Goal: Information Seeking & Learning: Learn about a topic

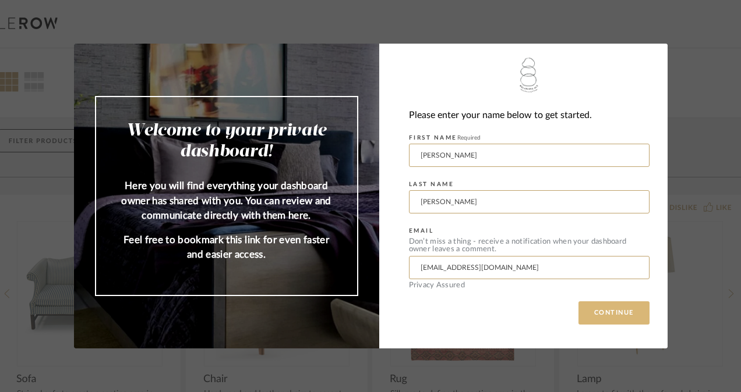
click at [604, 304] on button "CONTINUE" at bounding box center [613, 313] width 71 height 23
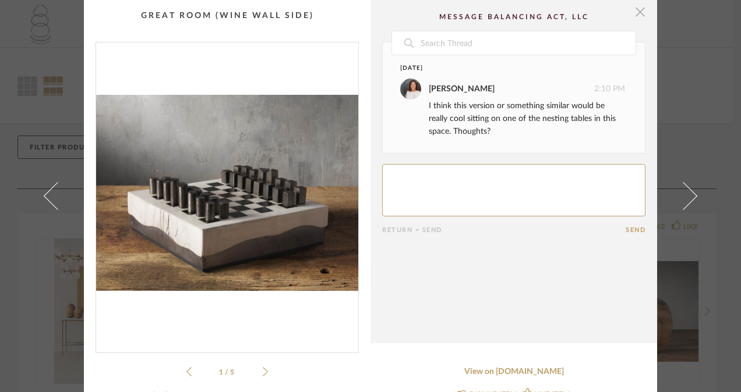
click at [635, 10] on span "button" at bounding box center [639, 11] width 23 height 23
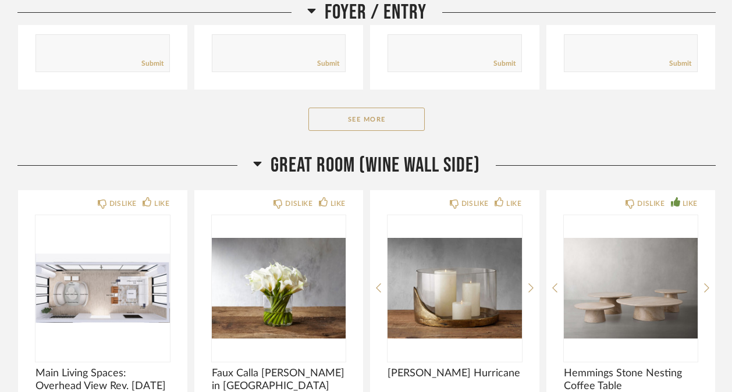
scroll to position [532, 0]
click at [387, 118] on button "See More" at bounding box center [367, 118] width 116 height 23
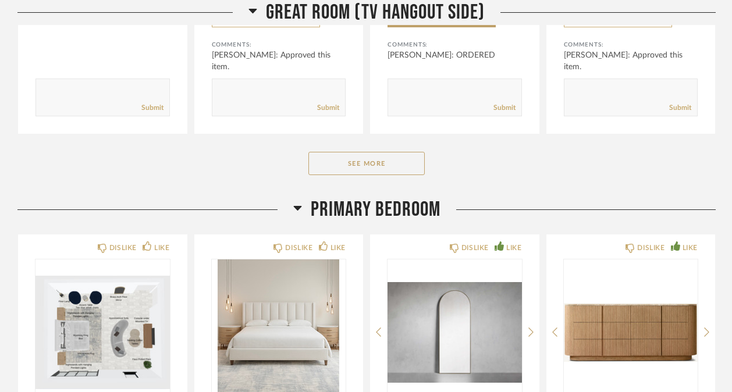
scroll to position [3245, 0]
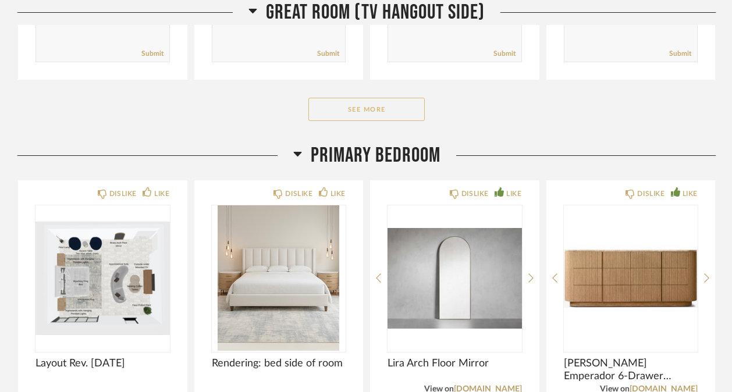
click at [371, 110] on button "See More" at bounding box center [367, 109] width 116 height 23
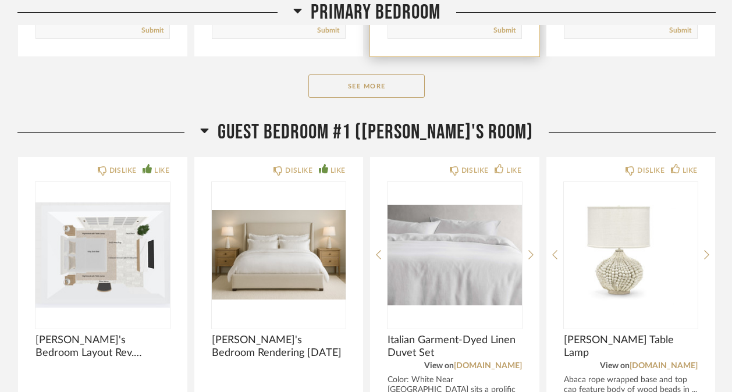
scroll to position [4611, 0]
click at [360, 98] on button "See More" at bounding box center [367, 86] width 116 height 23
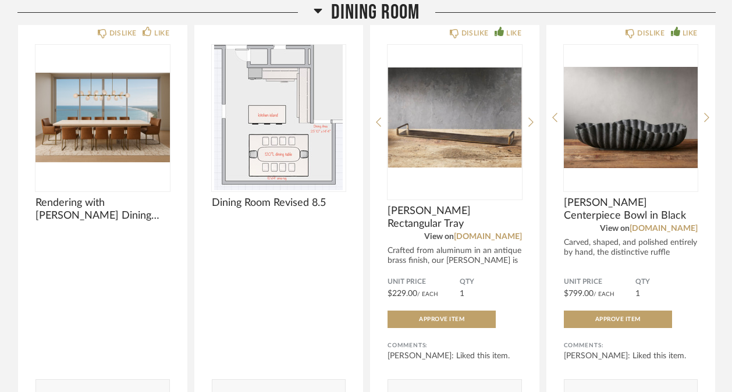
scroll to position [7596, 0]
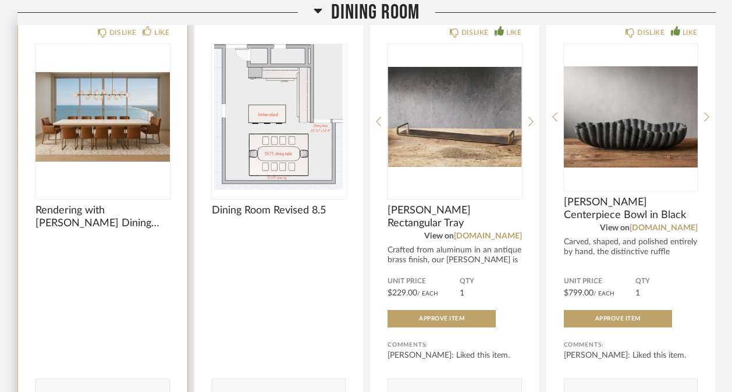
click at [126, 102] on img "0" at bounding box center [103, 117] width 134 height 146
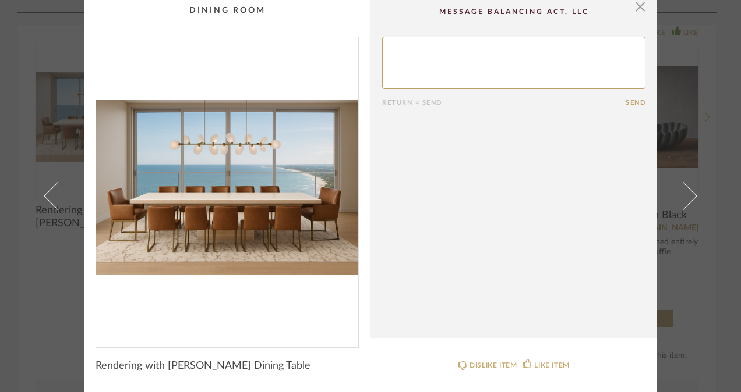
scroll to position [0, 0]
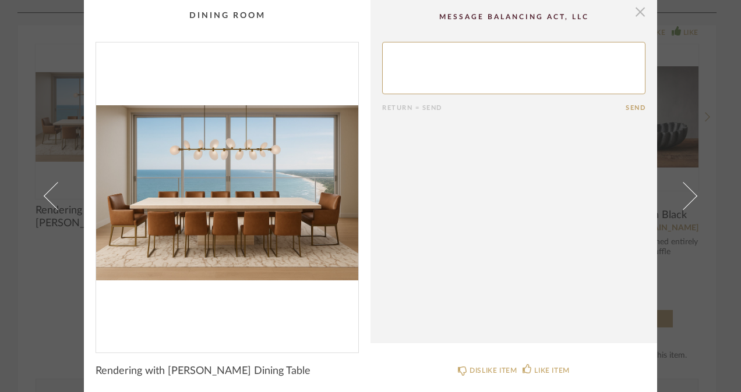
click at [638, 9] on span "button" at bounding box center [639, 11] width 23 height 23
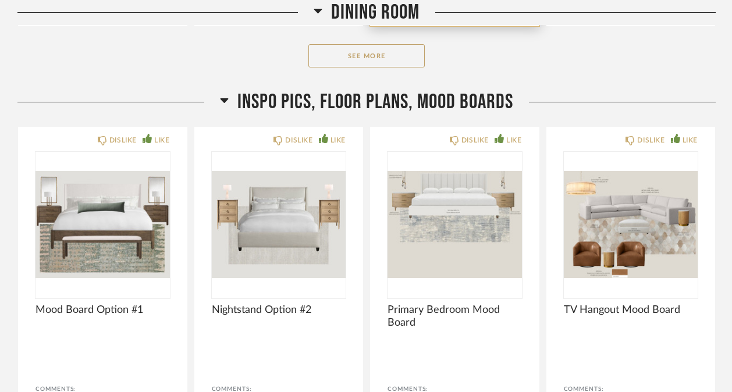
scroll to position [8027, 0]
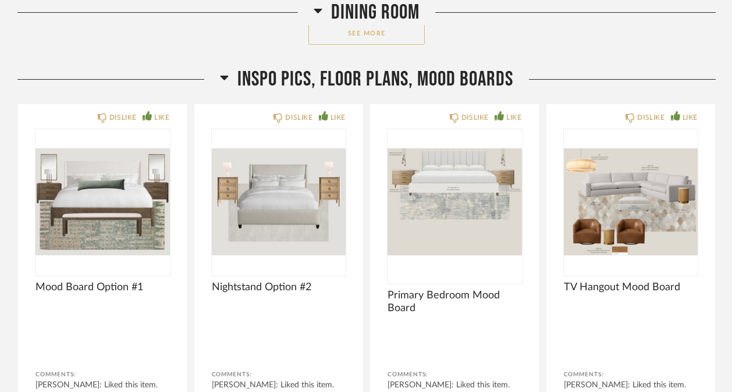
click at [409, 37] on button "See More" at bounding box center [367, 33] width 116 height 23
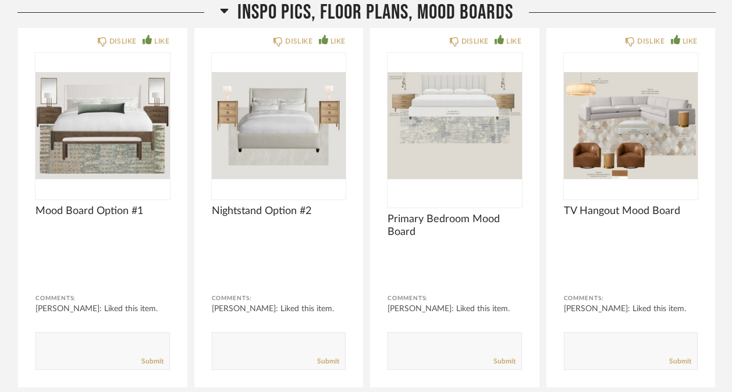
scroll to position [9086, 0]
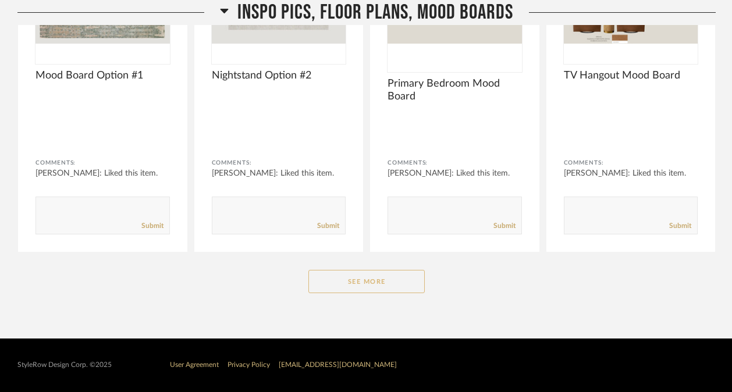
click at [354, 284] on button "See More" at bounding box center [367, 281] width 116 height 23
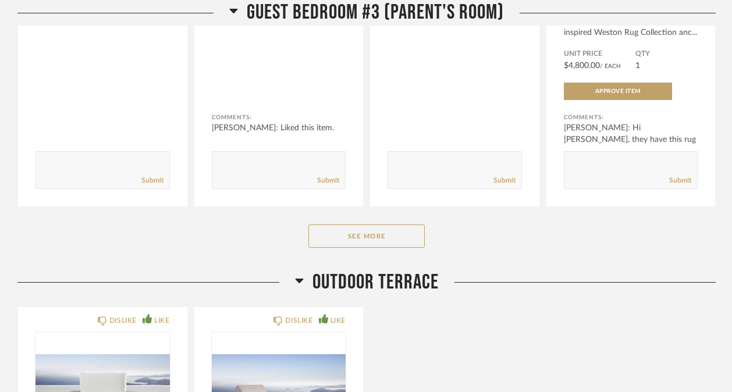
scroll to position [6846, 0]
click at [384, 245] on button "See More" at bounding box center [367, 235] width 116 height 23
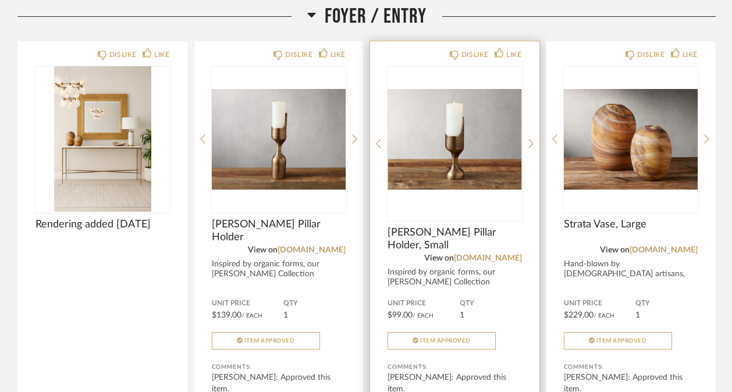
scroll to position [172, 0]
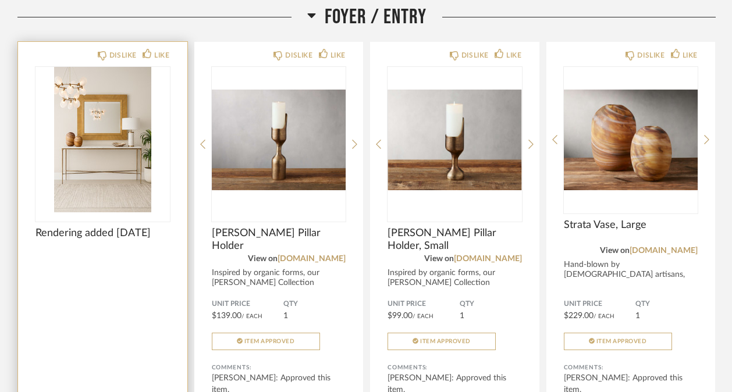
click at [114, 153] on img "0" at bounding box center [103, 140] width 134 height 146
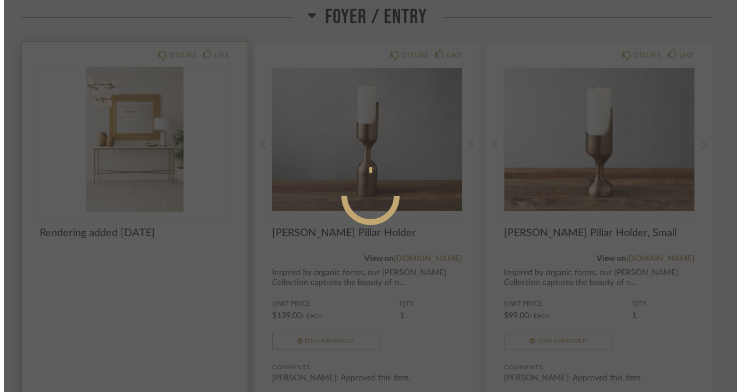
scroll to position [0, 0]
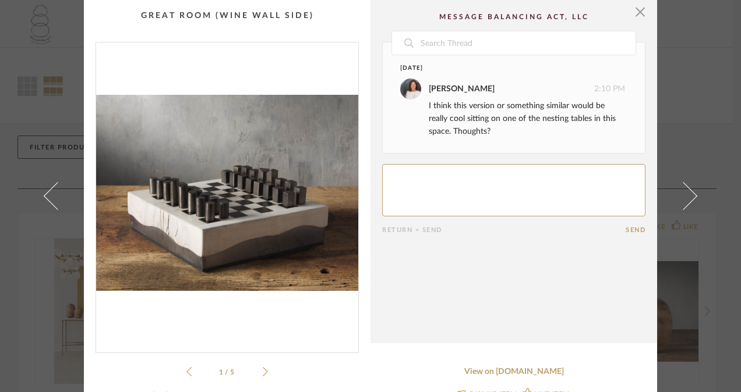
scroll to position [55, 0]
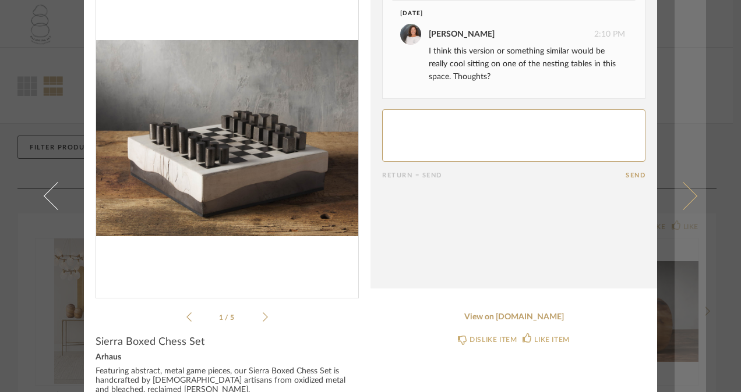
click at [689, 196] on span at bounding box center [683, 196] width 28 height 28
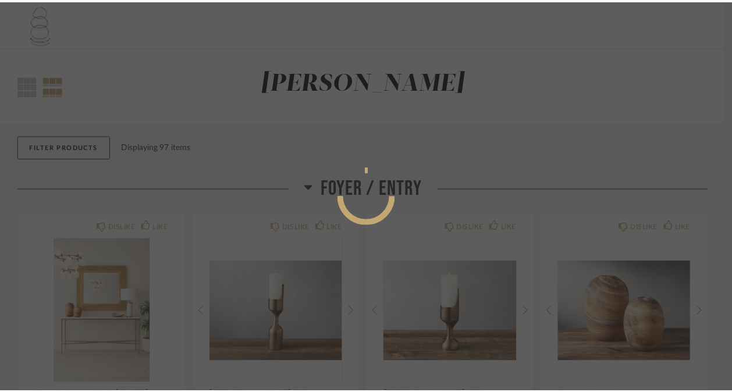
scroll to position [0, 0]
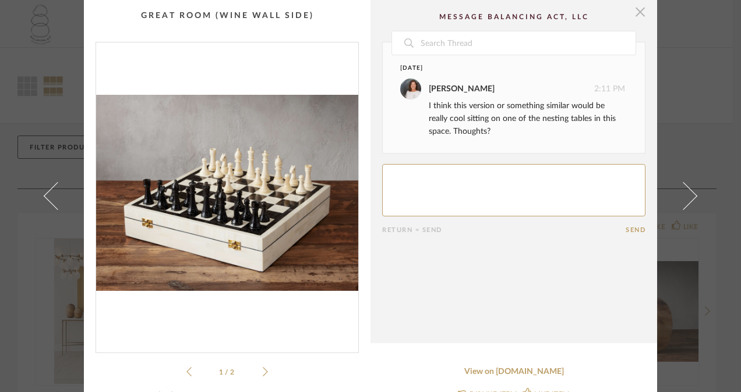
click at [635, 15] on span "button" at bounding box center [639, 11] width 23 height 23
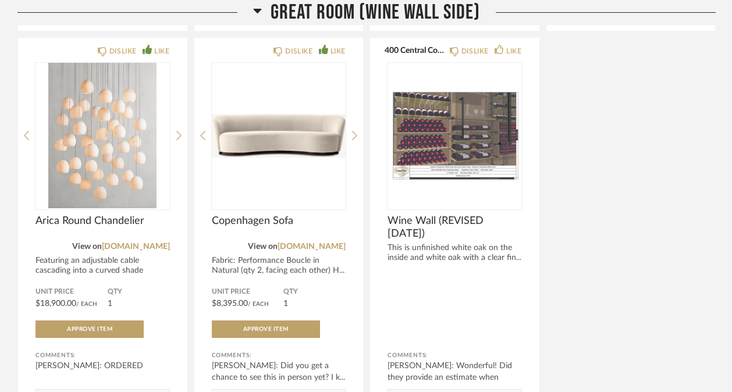
scroll to position [1536, 0]
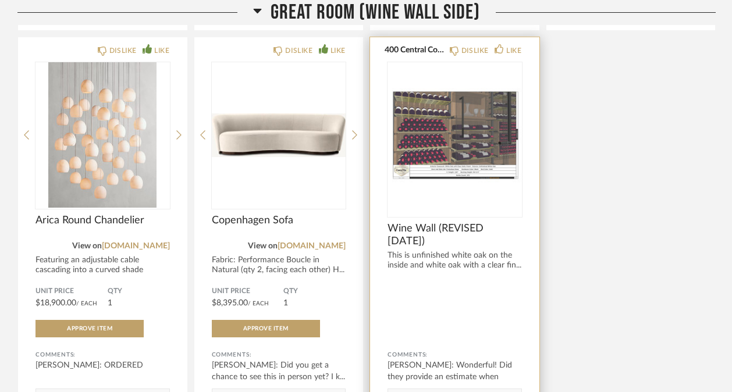
click at [465, 161] on img "0" at bounding box center [455, 135] width 134 height 146
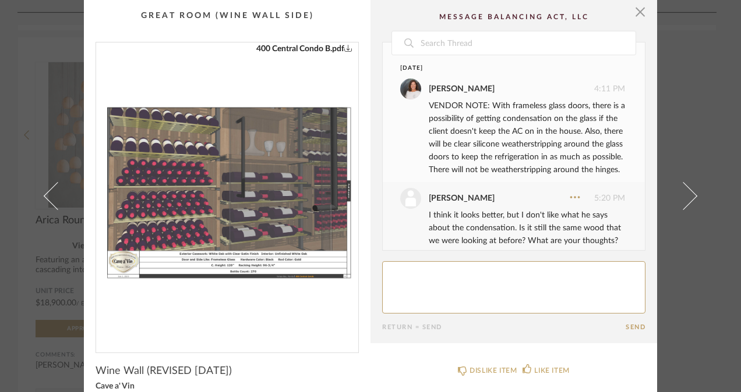
scroll to position [249, 0]
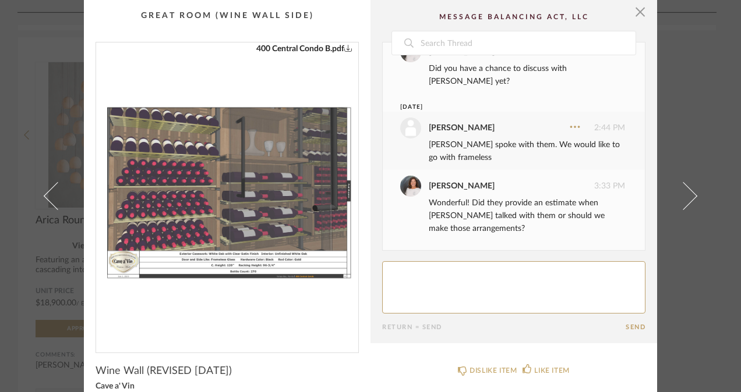
click at [249, 189] on img "0" at bounding box center [227, 193] width 262 height 301
